Goal: Task Accomplishment & Management: Manage account settings

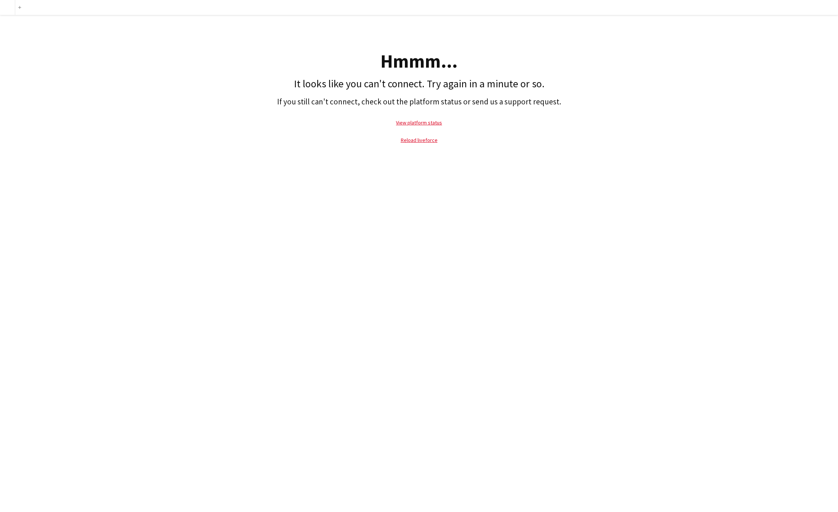
click at [309, 114] on p "View platform status" at bounding box center [419, 122] width 831 height 17
click at [418, 141] on link "Reload liveforce" at bounding box center [419, 140] width 37 height 7
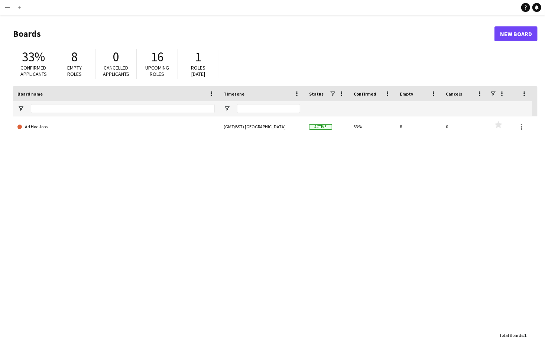
click at [283, 260] on div "Ad Hoc Jobs (GMT/BST) London Active 33% 8 0 Favourites" at bounding box center [275, 221] width 525 height 211
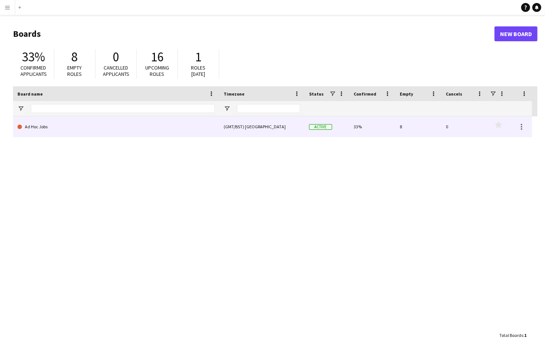
click at [30, 130] on link "Ad Hoc Jobs" at bounding box center [115, 126] width 197 height 21
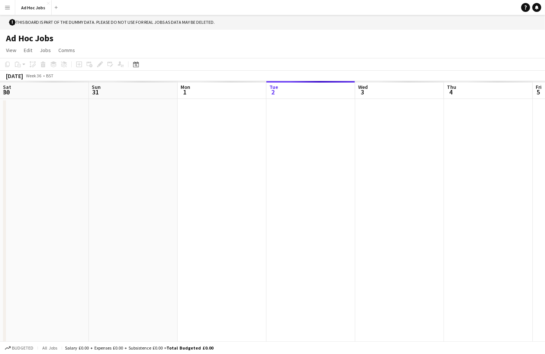
scroll to position [0, 178]
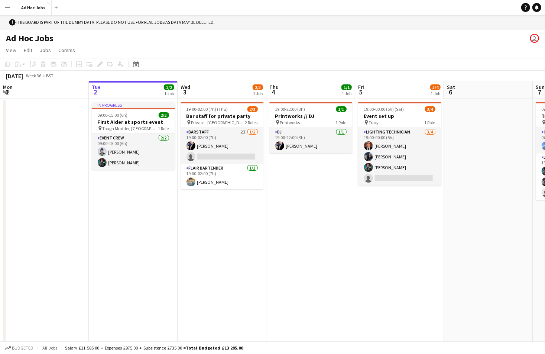
click at [8, 9] on app-icon "Menu" at bounding box center [7, 7] width 6 height 6
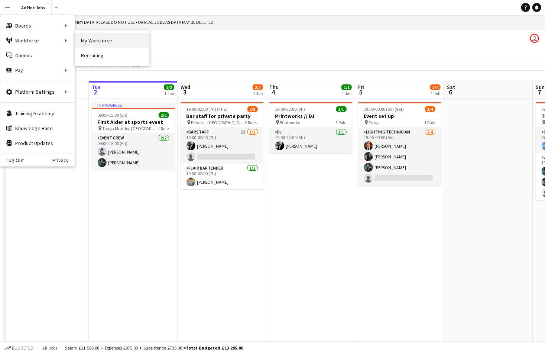
click at [104, 40] on link "My Workforce" at bounding box center [112, 40] width 74 height 15
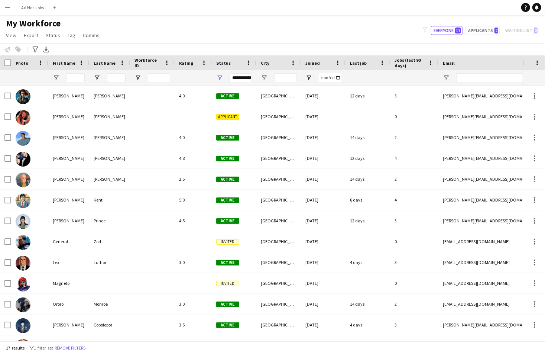
click at [9, 8] on app-icon "Menu" at bounding box center [7, 7] width 6 height 6
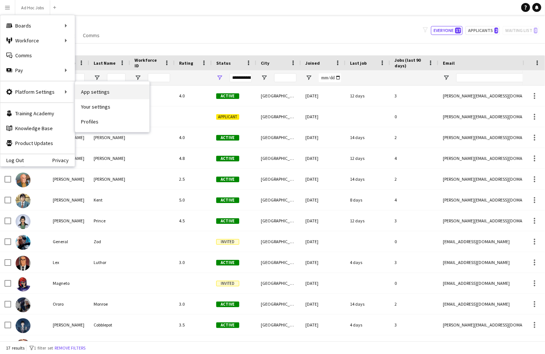
click at [101, 94] on link "App settings" at bounding box center [112, 91] width 74 height 15
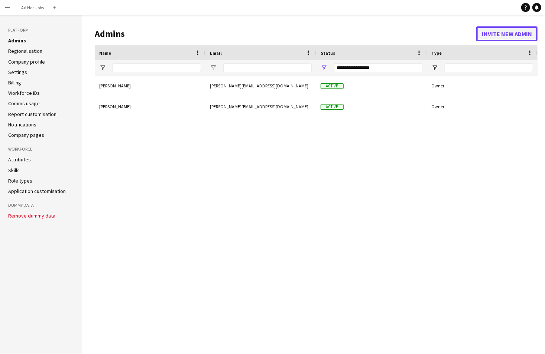
click at [505, 35] on button "Invite new admin" at bounding box center [506, 33] width 61 height 15
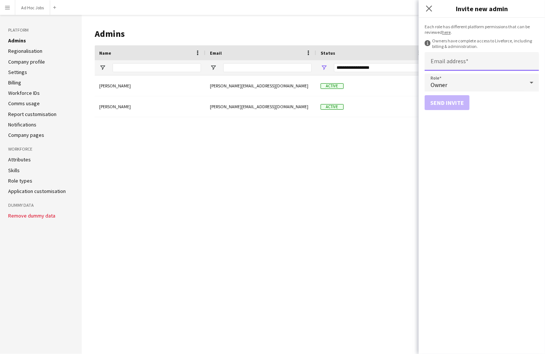
click at [458, 58] on input "Email address" at bounding box center [482, 61] width 114 height 19
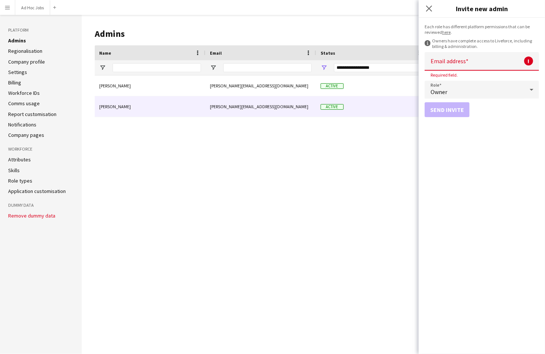
drag, startPoint x: 256, startPoint y: 106, endPoint x: 218, endPoint y: 106, distance: 37.9
click at [218, 106] on div "tom@bamboocrew.uk" at bounding box center [260, 106] width 111 height 20
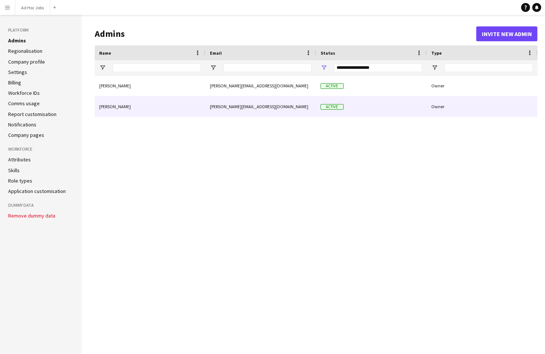
drag, startPoint x: 218, startPoint y: 106, endPoint x: 249, endPoint y: 106, distance: 30.8
click at [249, 106] on div "tom@bamboocrew.uk" at bounding box center [260, 106] width 111 height 20
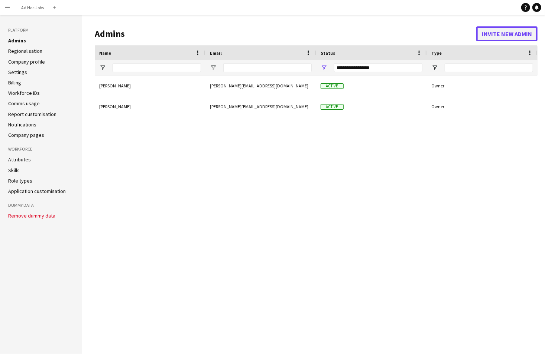
click at [490, 30] on button "Invite new admin" at bounding box center [506, 33] width 61 height 15
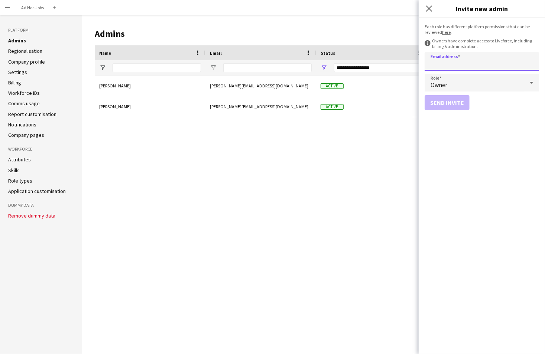
click at [452, 65] on input "Email address" at bounding box center [482, 61] width 114 height 19
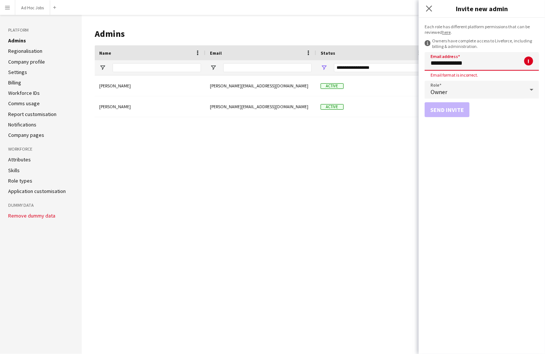
type input "**********"
click at [446, 63] on input "Email address" at bounding box center [482, 61] width 114 height 19
paste input "**********"
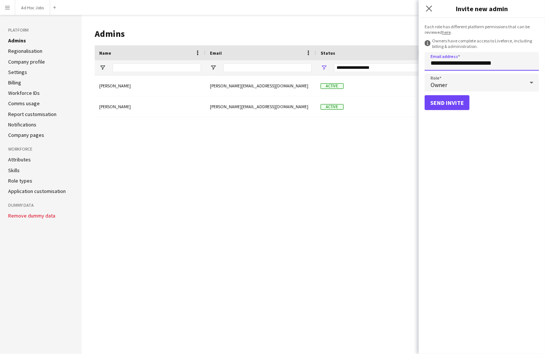
type input "**********"
click at [442, 102] on button "Send invite" at bounding box center [447, 102] width 45 height 15
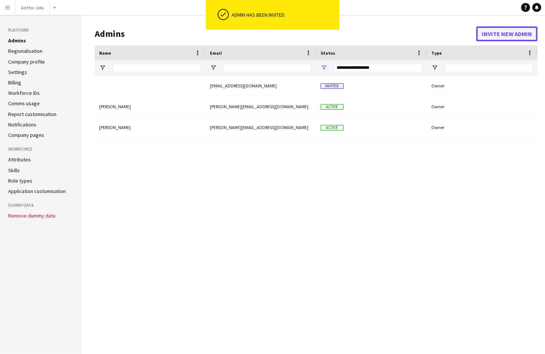
click at [508, 33] on button "Invite new admin" at bounding box center [506, 33] width 61 height 15
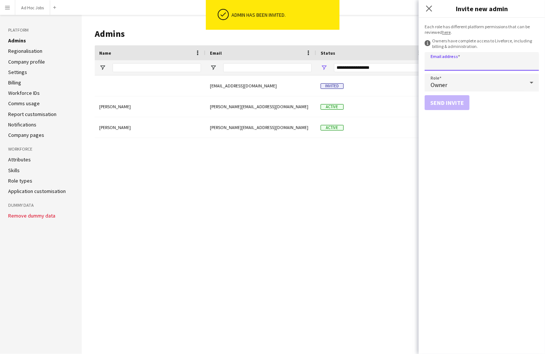
click at [457, 66] on input "Email address" at bounding box center [482, 61] width 114 height 19
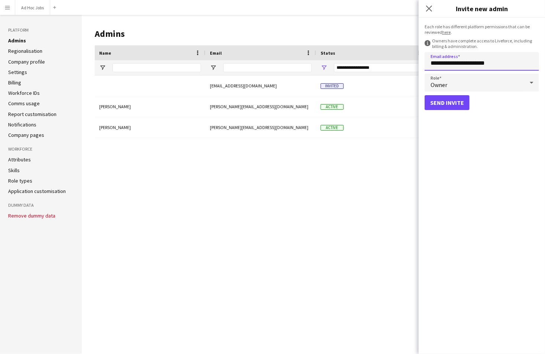
type input "**********"
click at [450, 103] on button "Send invite" at bounding box center [447, 102] width 45 height 15
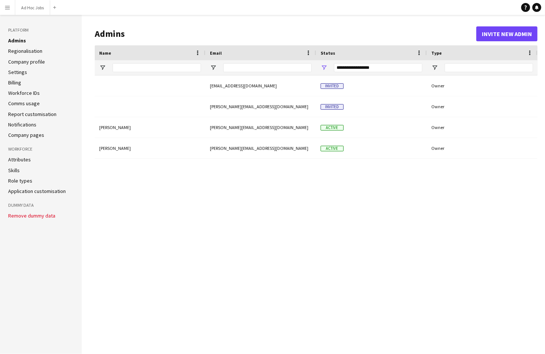
click at [173, 245] on div "Peter Parker peter+demo--gyy6@liveforce.co Active Owner Tom Hillier tom@bambooc…" at bounding box center [316, 208] width 443 height 267
click at [10, 12] on button "Menu" at bounding box center [7, 7] width 15 height 15
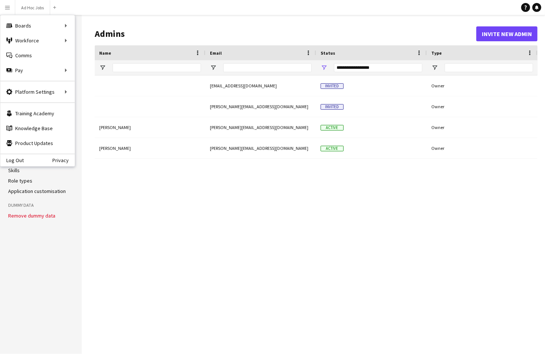
click at [189, 203] on div "Peter Parker peter+demo--gyy6@liveforce.co Active Owner Tom Hillier tom@bambooc…" at bounding box center [316, 208] width 443 height 267
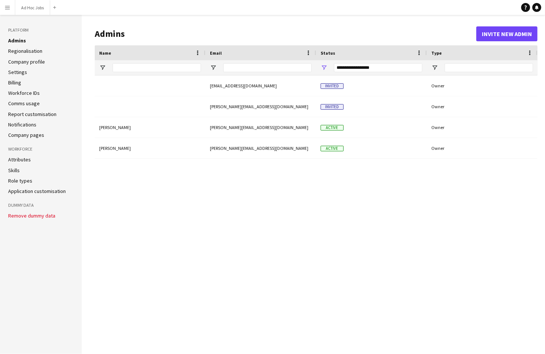
click at [208, 206] on div "Peter Parker peter+demo--gyy6@liveforce.co Active Owner Tom Hillier tom@bambooc…" at bounding box center [316, 208] width 443 height 267
click at [5, 7] on app-icon "Menu" at bounding box center [7, 7] width 6 height 6
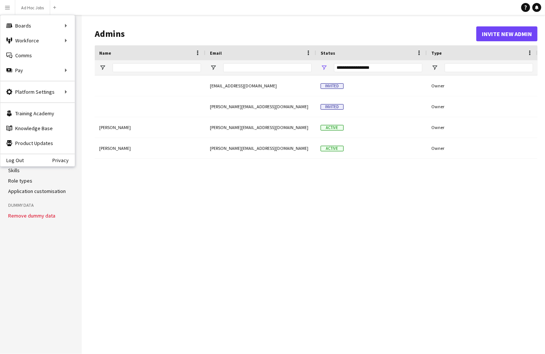
click at [240, 208] on div "Peter Parker peter+demo--gyy6@liveforce.co Active Owner Tom Hillier tom@bambooc…" at bounding box center [316, 208] width 443 height 267
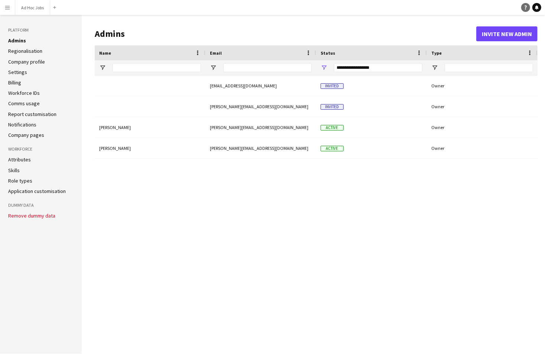
click at [526, 7] on icon "Help" at bounding box center [525, 7] width 4 height 4
click at [273, 330] on div "Peter Parker peter+demo--gyy6@liveforce.co Active Owner Tom Hillier tom@bambooc…" at bounding box center [316, 208] width 443 height 267
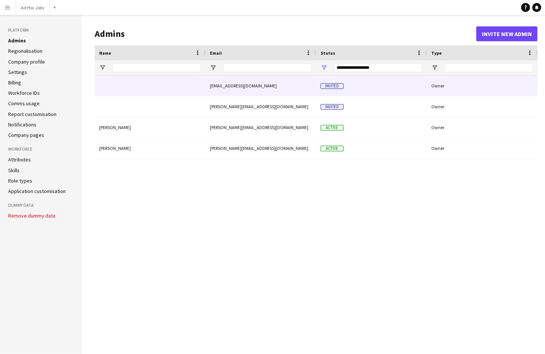
click at [251, 87] on div "barrie.spittels@outlook.com" at bounding box center [260, 85] width 111 height 20
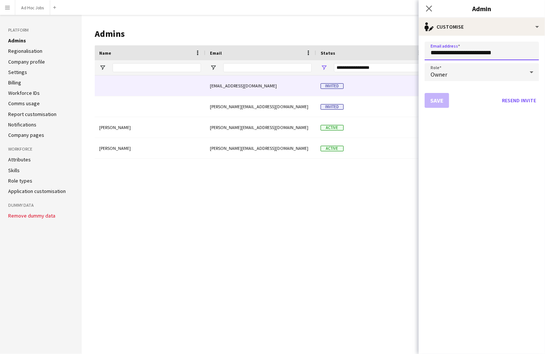
click at [473, 53] on input "**********" at bounding box center [482, 51] width 114 height 19
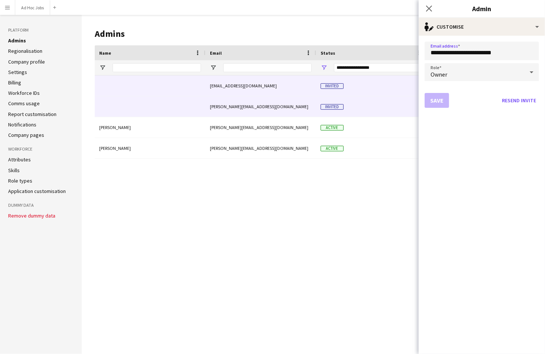
click at [345, 103] on div "Invited" at bounding box center [371, 106] width 111 height 20
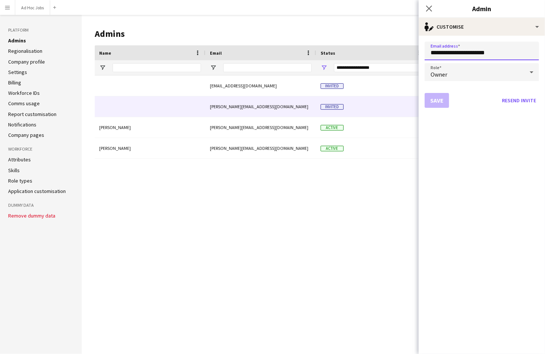
click at [469, 55] on input "**********" at bounding box center [482, 51] width 114 height 19
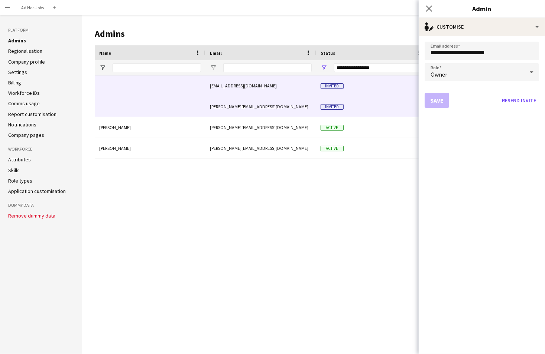
click at [237, 88] on div "barrie.spittels@outlook.com" at bounding box center [260, 85] width 111 height 20
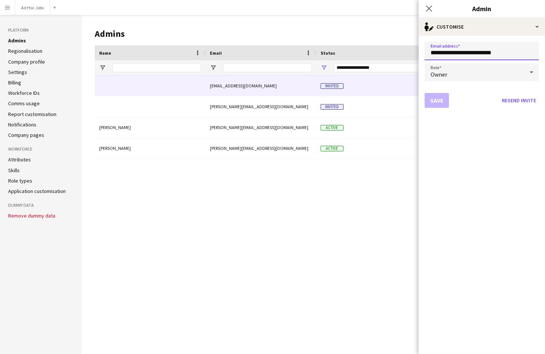
click at [493, 50] on input "**********" at bounding box center [482, 51] width 114 height 19
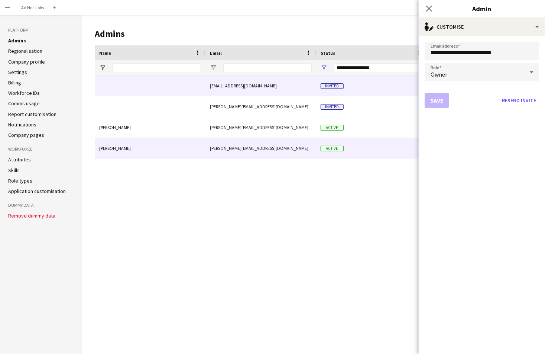
click at [235, 145] on div "tom@bamboocrew.uk" at bounding box center [260, 148] width 111 height 20
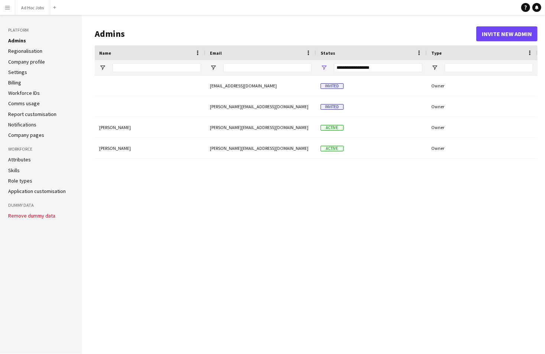
click at [267, 159] on div "Peter Parker peter+demo--gyy6@liveforce.co Active Owner Tom Hillier tom@bambooc…" at bounding box center [316, 208] width 443 height 267
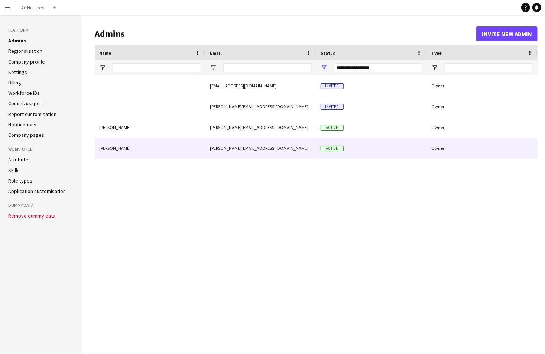
click at [249, 149] on div "tom@bamboocrew.uk" at bounding box center [260, 148] width 111 height 20
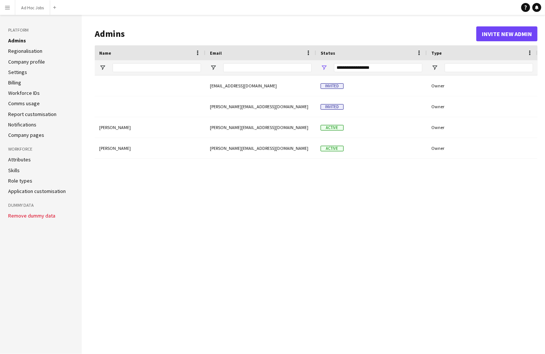
click at [7, 9] on app-icon "Menu" at bounding box center [7, 7] width 6 height 6
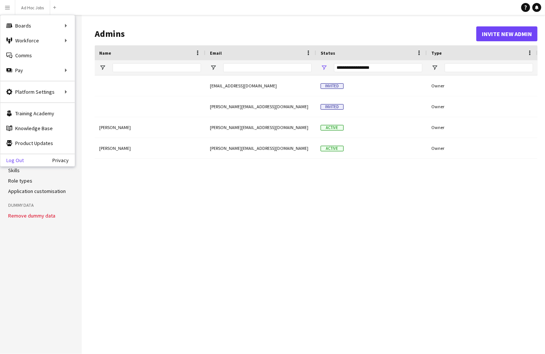
click at [20, 157] on link "Log Out" at bounding box center [11, 160] width 23 height 6
